Goal: Communication & Community: Answer question/provide support

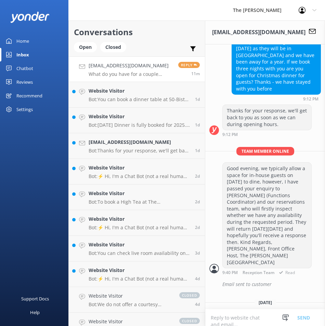
scroll to position [485, 0]
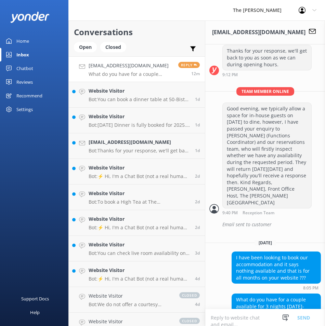
click at [253, 315] on textarea at bounding box center [265, 317] width 120 height 17
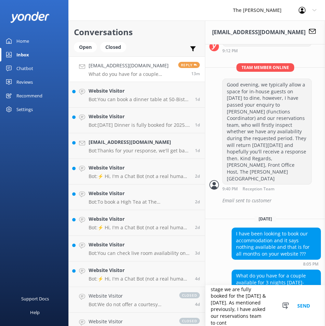
scroll to position [18, 0]
type textarea "Good evening, at this stage we are fully booked for the [DATE] & [DATE]. As men…"
click at [262, 325] on textarea "Good evening, at this stage we are fully booked for the [DATE] & [DATE]. As men…" at bounding box center [265, 306] width 120 height 41
type textarea "Good evening, at this stage we are fully booked for the [DATE] & [DATE]. As men…"
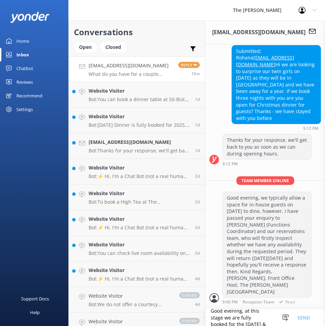
scroll to position [327, 0]
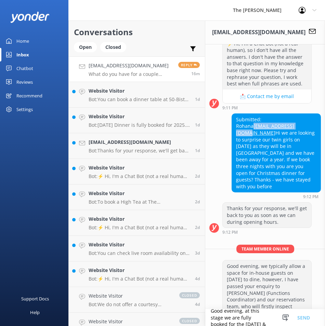
drag, startPoint x: 287, startPoint y: 118, endPoint x: 234, endPoint y: 122, distance: 53.2
click at [234, 122] on div "Submitted: Rohana [EMAIL_ADDRESS][DOMAIN_NAME] Hi we are looking to surprise ou…" at bounding box center [276, 153] width 89 height 79
copy link "[EMAIL_ADDRESS][DOMAIN_NAME]"
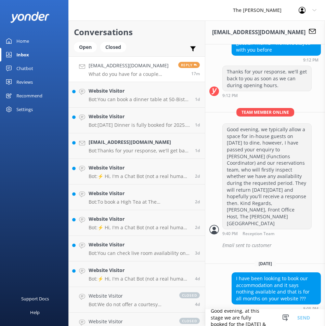
scroll to position [601, 0]
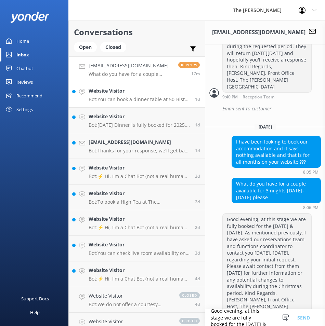
click at [127, 95] on div "Website Visitor Bot: You can book a dinner table at 50-Bistro online at [URL][D…" at bounding box center [139, 94] width 101 height 15
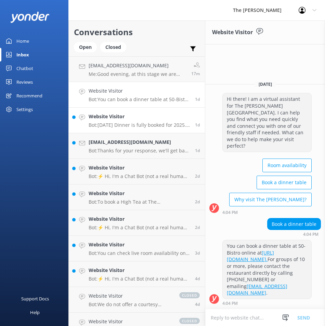
click at [128, 125] on p "Bot: [DATE] Dinner is fully booked for 2025. However, you can inquire about bei…" at bounding box center [139, 125] width 101 height 6
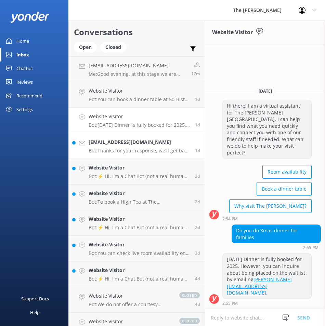
click at [129, 144] on h4 "[EMAIL_ADDRESS][DOMAIN_NAME]" at bounding box center [139, 142] width 101 height 8
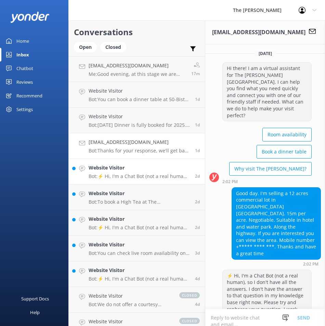
click at [129, 176] on p "Bot: ⚡ Hi, I'm a Chat Bot (not a real human), so I don't have all the answers. …" at bounding box center [139, 176] width 101 height 6
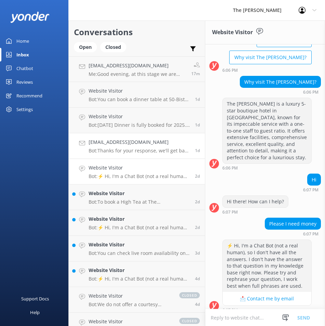
click at [130, 146] on h4 "[EMAIL_ADDRESS][DOMAIN_NAME]" at bounding box center [139, 142] width 101 height 8
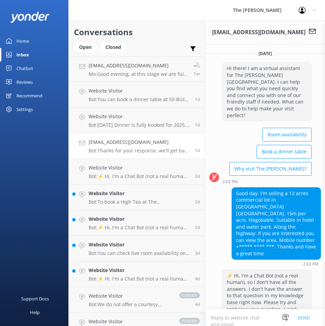
drag, startPoint x: 154, startPoint y: 148, endPoint x: 125, endPoint y: 147, distance: 29.1
click at [125, 147] on div "[EMAIL_ADDRESS][DOMAIN_NAME] Bot: Thanks for your response, we'll get back to y…" at bounding box center [139, 145] width 101 height 15
click at [83, 144] on icon at bounding box center [82, 143] width 6 height 6
click at [137, 147] on div "[EMAIL_ADDRESS][DOMAIN_NAME] Bot: Thanks for your response, we'll get back to y…" at bounding box center [139, 145] width 101 height 15
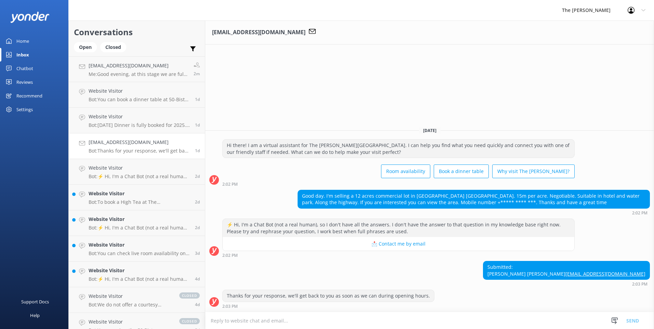
click at [647, 4] on div "Profile Settings Logout" at bounding box center [636, 10] width 35 height 21
click at [646, 8] on div "Profile Settings Logout" at bounding box center [636, 10] width 35 height 21
click at [612, 321] on icon at bounding box center [614, 320] width 7 height 7
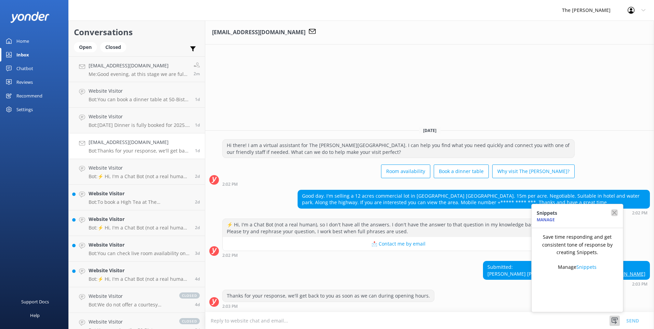
click at [612, 211] on icon "button" at bounding box center [614, 212] width 7 height 7
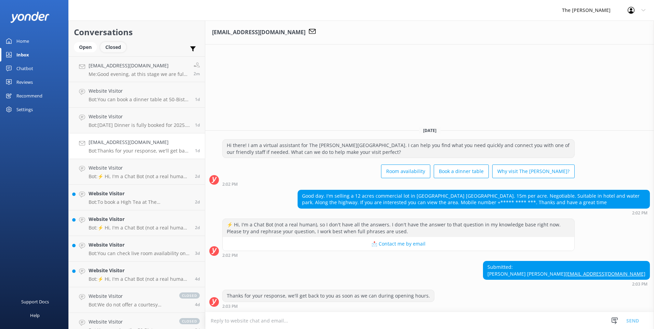
click at [115, 45] on div "Closed" at bounding box center [113, 47] width 26 height 10
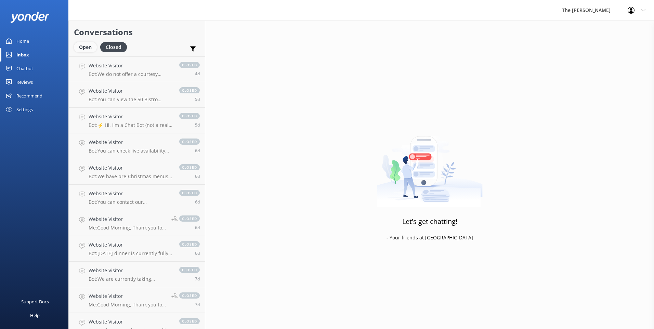
click at [88, 46] on div "Open" at bounding box center [85, 47] width 23 height 10
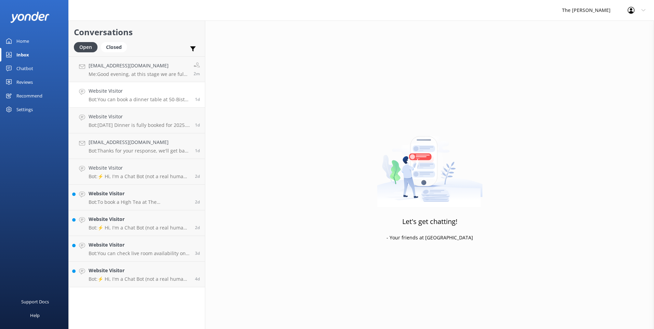
click at [131, 98] on p "Bot: You can book a dinner table at 50-Bistro online at [URL][DOMAIN_NAME]. For…" at bounding box center [139, 99] width 101 height 6
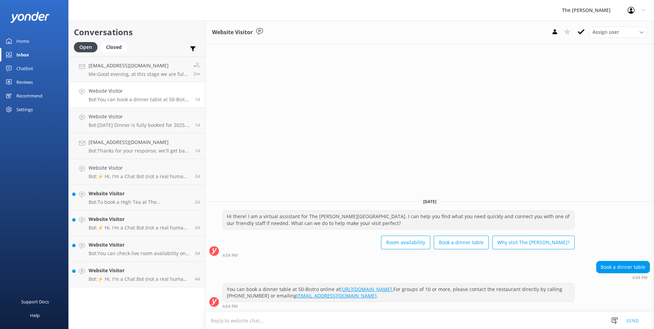
click at [83, 91] on icon at bounding box center [82, 92] width 6 height 6
click at [579, 32] on use at bounding box center [581, 31] width 7 height 5
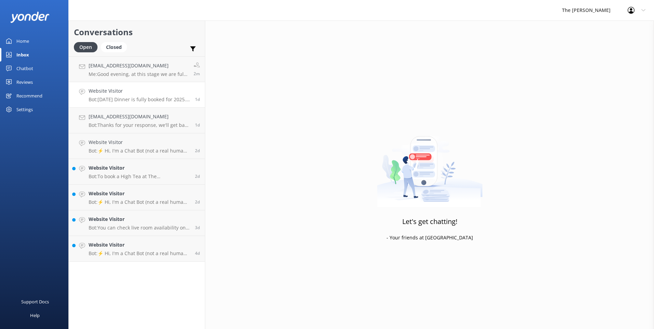
click at [129, 100] on p "Bot: [DATE] Dinner is fully booked for 2025. However, you can inquire about bei…" at bounding box center [139, 99] width 101 height 6
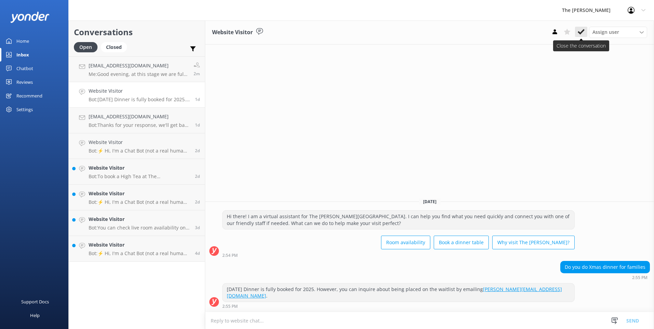
click at [578, 31] on use at bounding box center [581, 31] width 7 height 5
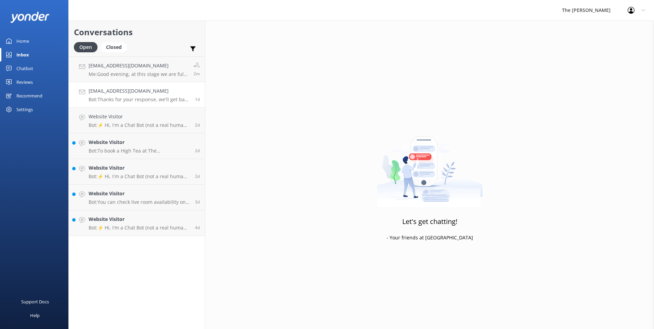
click at [125, 97] on p "Bot: Thanks for your response, we'll get back to you as soon as we can during o…" at bounding box center [139, 99] width 101 height 6
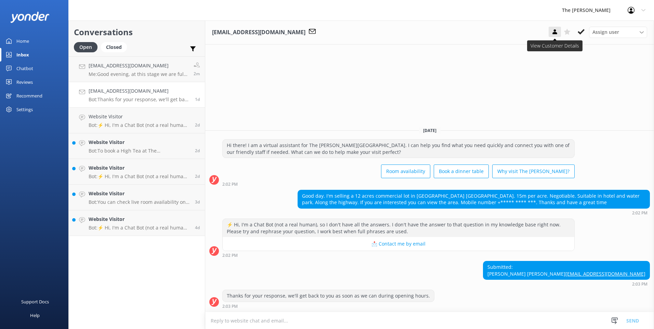
click at [553, 32] on icon at bounding box center [554, 31] width 7 height 7
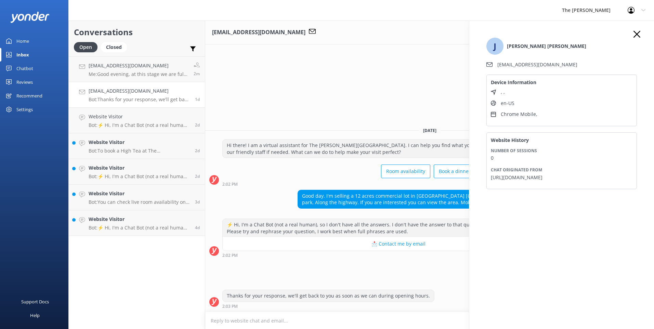
click at [640, 36] on div "J [PERSON_NAME] [PERSON_NAME] [EMAIL_ADDRESS][DOMAIN_NAME] Device Information ,…" at bounding box center [561, 116] width 164 height 171
click at [638, 35] on icon "button" at bounding box center [636, 34] width 7 height 7
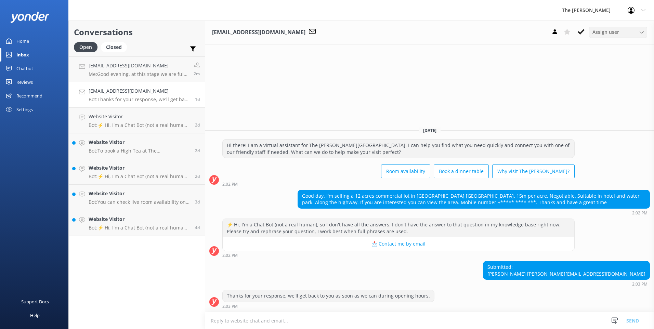
click at [604, 33] on span "Assign user" at bounding box center [605, 32] width 27 height 8
click at [581, 32] on icon at bounding box center [581, 31] width 7 height 7
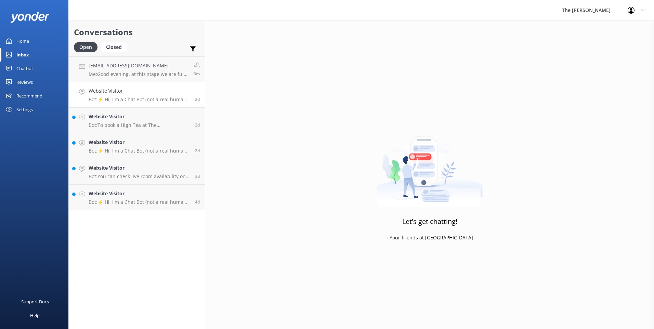
click at [130, 101] on p "Bot: ⚡ Hi, I'm a Chat Bot (not a real human), so I don't have all the answers. …" at bounding box center [139, 99] width 101 height 6
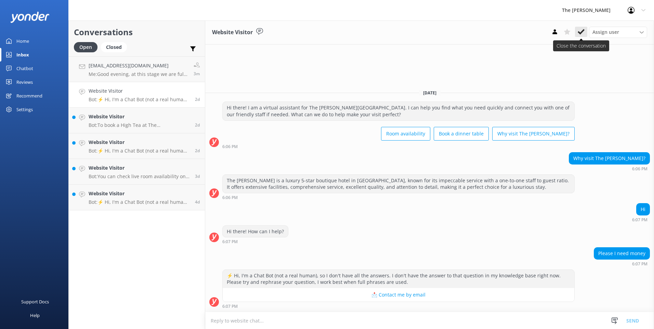
click at [580, 35] on icon at bounding box center [581, 31] width 7 height 7
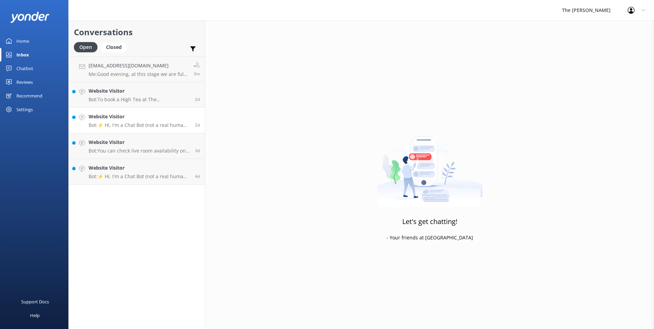
click at [133, 122] on p "Bot: ⚡ Hi, I'm a Chat Bot (not a real human), so I don't have all the answers. …" at bounding box center [139, 125] width 101 height 6
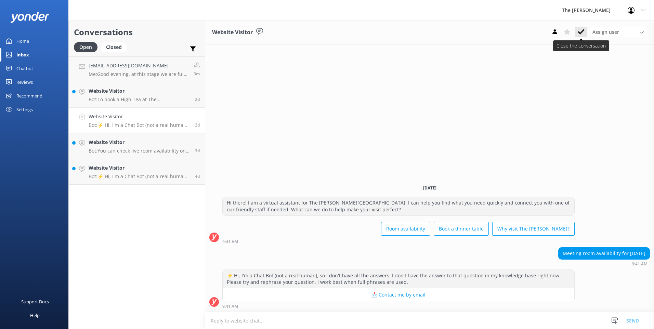
click at [584, 35] on icon at bounding box center [581, 31] width 7 height 7
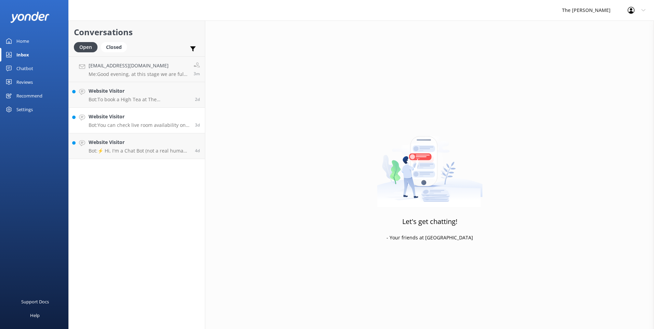
click at [130, 126] on p "Bot: You can check live room availability on our website at [URL][DOMAIN_NAME].…" at bounding box center [139, 125] width 101 height 6
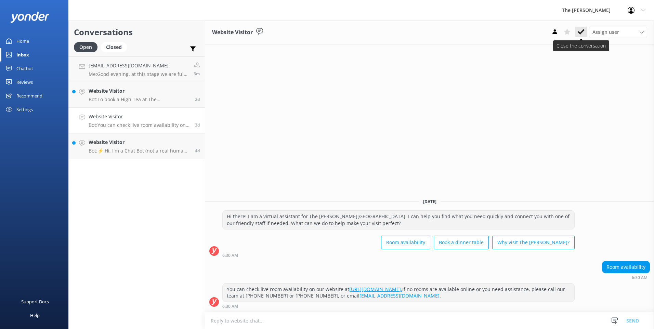
click at [580, 29] on icon at bounding box center [581, 31] width 7 height 7
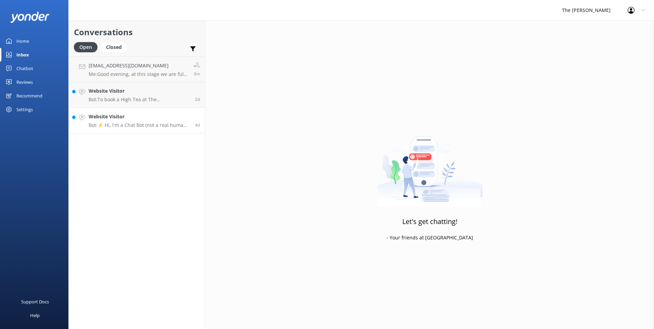
click at [134, 116] on h4 "Website Visitor" at bounding box center [139, 117] width 101 height 8
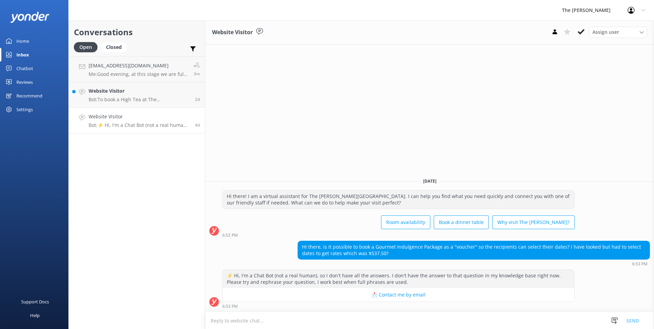
click at [326, 317] on textarea at bounding box center [429, 320] width 449 height 17
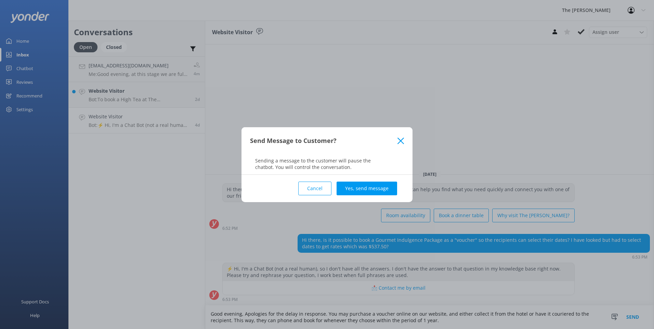
type textarea "Good evening, Apologies for the delay in response. You may purchase a voucher o…"
click at [368, 177] on div "Cancel Yes, send message" at bounding box center [327, 188] width 154 height 27
click at [368, 191] on button "Yes, send message" at bounding box center [366, 189] width 61 height 14
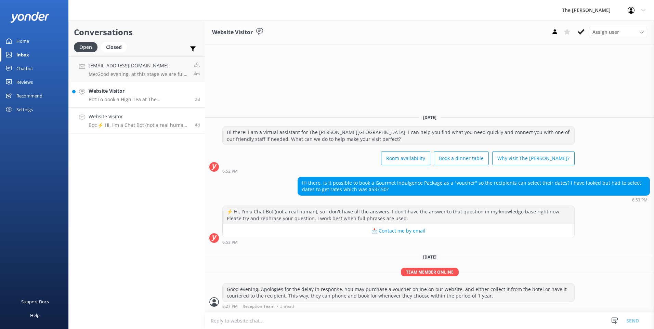
click at [135, 95] on h4 "Website Visitor" at bounding box center [139, 91] width 101 height 8
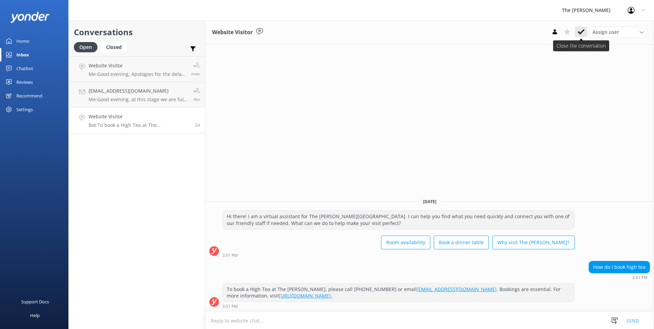
click at [580, 35] on icon at bounding box center [581, 31] width 7 height 7
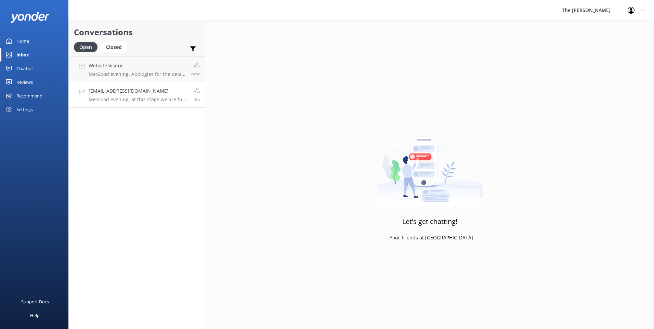
click at [131, 90] on h4 "[EMAIL_ADDRESS][DOMAIN_NAME]" at bounding box center [139, 91] width 100 height 8
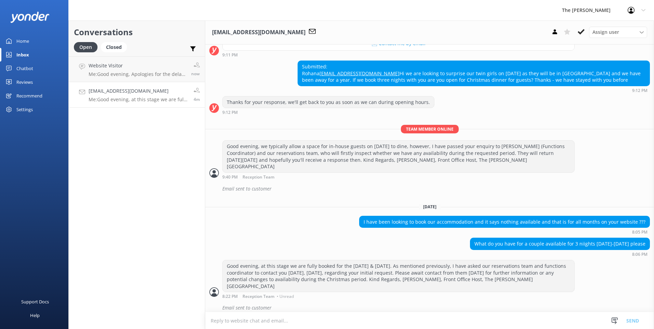
scroll to position [224, 0]
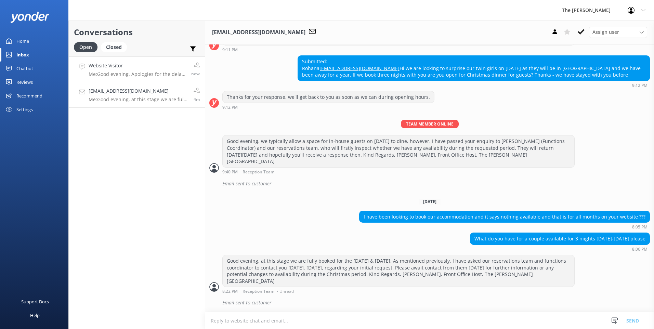
click at [127, 73] on p "Me: Good evening, Apologies for the delay in response. You may purchase a vouch…" at bounding box center [137, 74] width 97 height 6
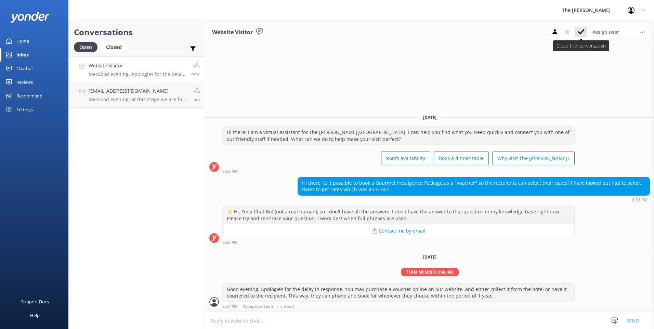
click at [581, 32] on use at bounding box center [581, 31] width 7 height 5
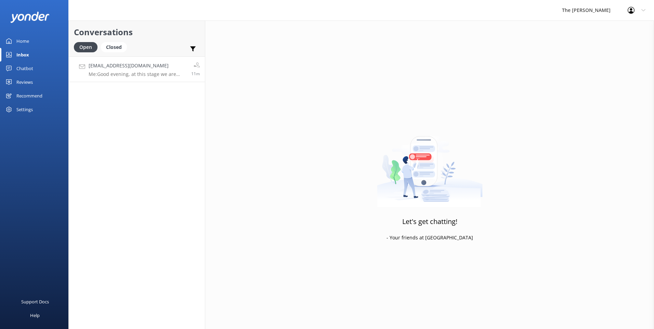
click at [127, 59] on link "[EMAIL_ADDRESS][DOMAIN_NAME] Me: Good evening, at this stage we are fully booke…" at bounding box center [137, 69] width 136 height 26
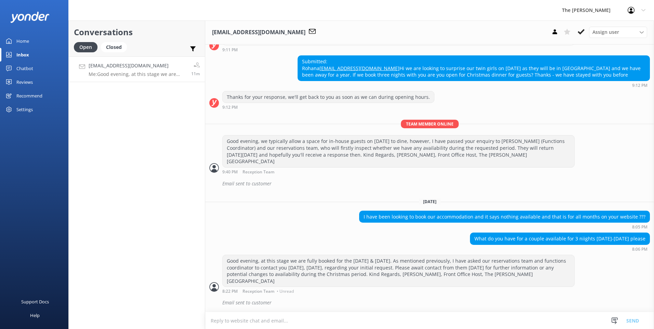
scroll to position [224, 0]
